Goal: Transaction & Acquisition: Purchase product/service

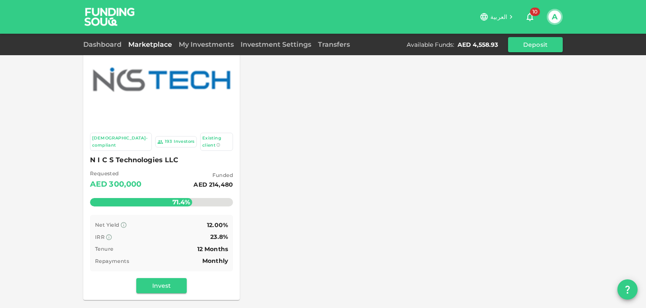
scroll to position [35, 0]
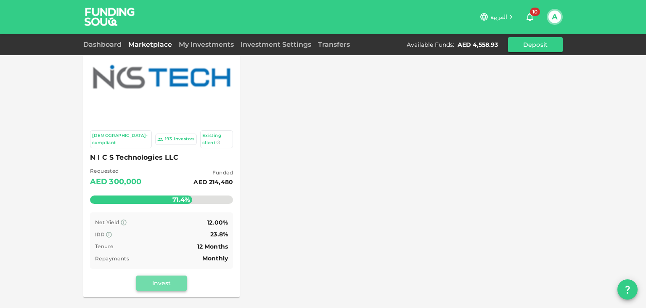
click at [158, 276] on button "Invest" at bounding box center [161, 282] width 51 height 15
click at [158, 276] on div "Sharia-compliant 193 Investors Existing client N I C S Technologies LLC Request…" at bounding box center [323, 248] width 646 height 566
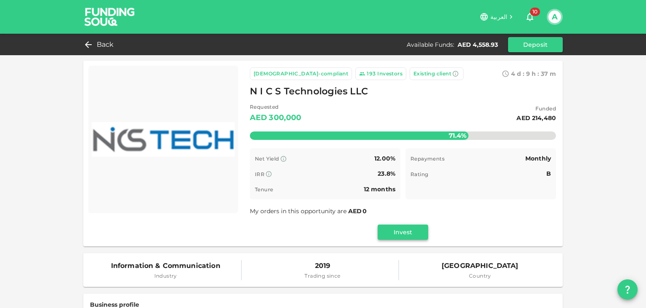
click at [395, 238] on button "Invest" at bounding box center [403, 231] width 51 height 15
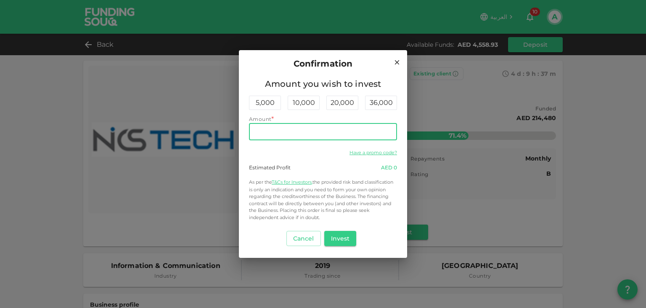
click at [335, 131] on input "Amount" at bounding box center [323, 131] width 148 height 17
type input "4,550"
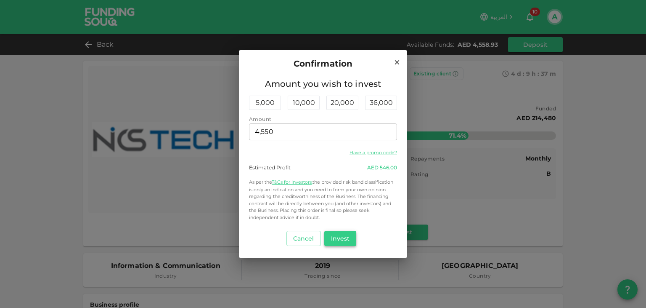
click at [343, 239] on button "Invest" at bounding box center [340, 238] width 32 height 15
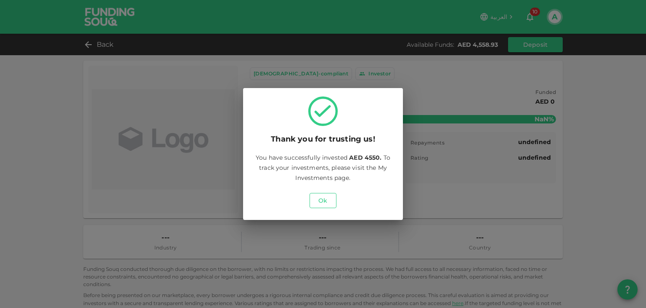
click at [321, 205] on button "Ok" at bounding box center [323, 200] width 27 height 15
